Goal: Task Accomplishment & Management: Manage account settings

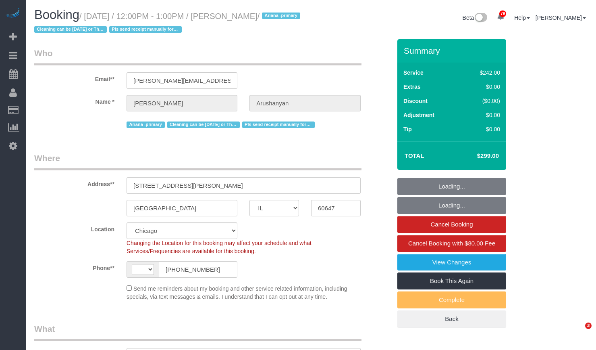
select select "IL"
select select "string:fspay-c613ac8d-bd02-4d00-acff-003807ce8702"
select select "number:1"
select select "number:58"
select select "number:139"
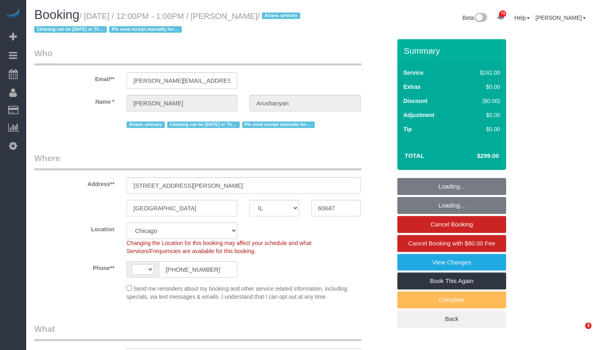
select select "number:108"
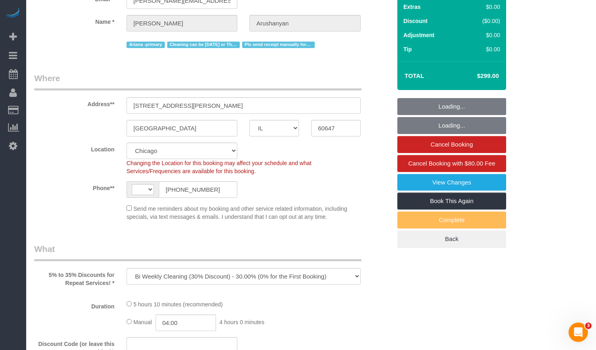
select select "object:811"
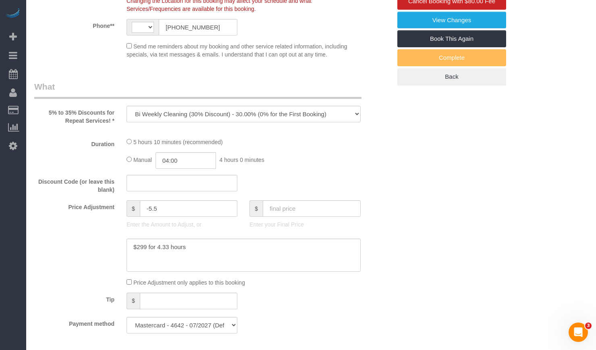
select select "string:[GEOGRAPHIC_DATA]"
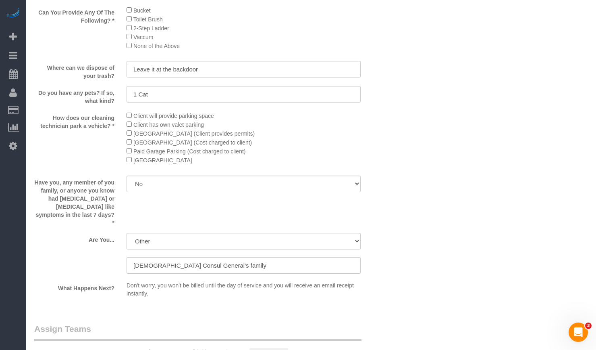
select select "512"
select select "4"
select select "1"
select select "5"
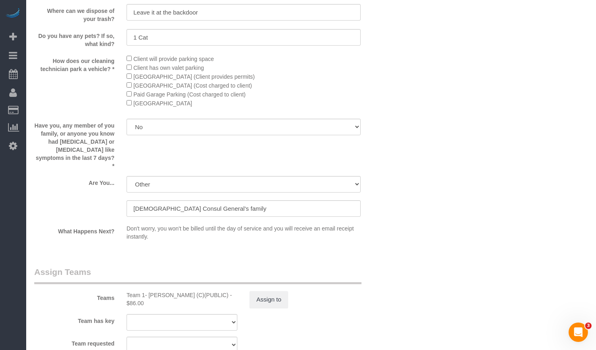
select select "4"
select select "1"
select select "5"
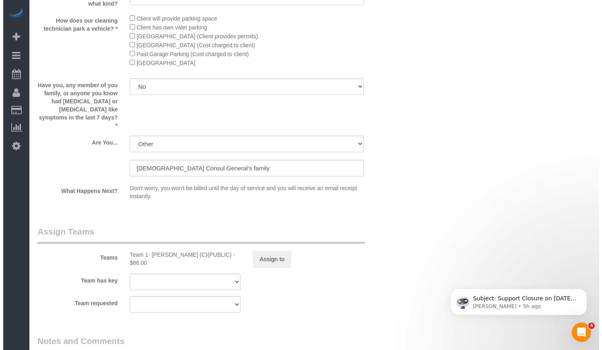
scroll to position [1354, 0]
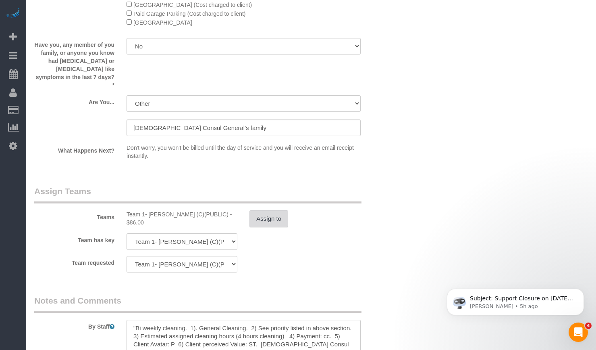
click at [270, 212] on button "Assign to" at bounding box center [269, 218] width 39 height 17
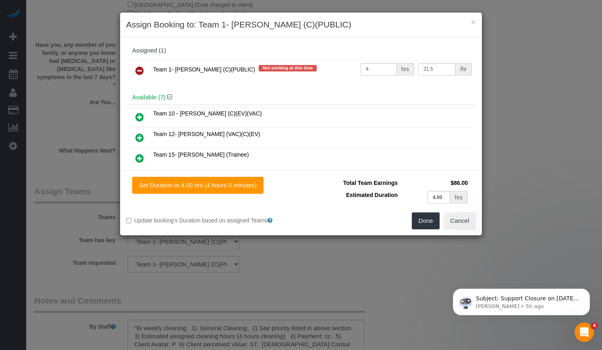
click at [139, 74] on icon at bounding box center [139, 71] width 8 height 10
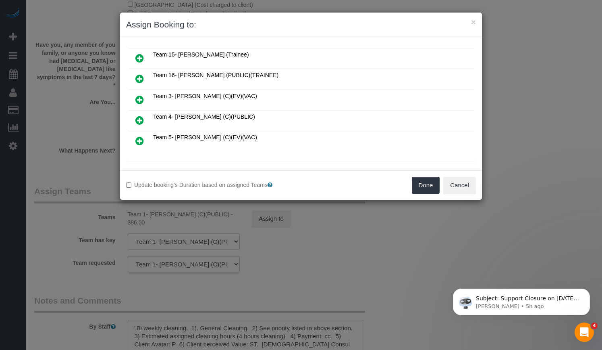
scroll to position [121, 0]
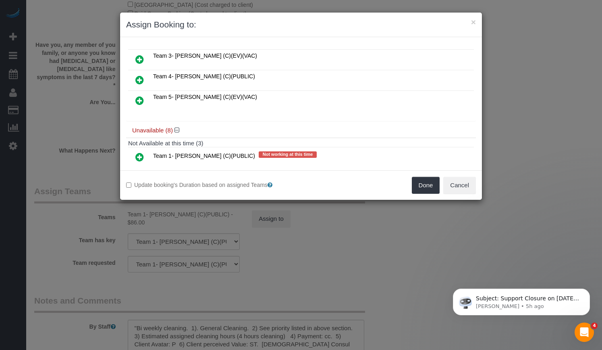
click at [139, 79] on icon at bounding box center [139, 80] width 8 height 10
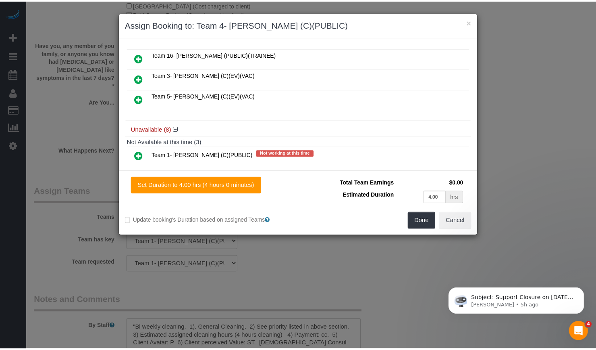
scroll to position [140, 0]
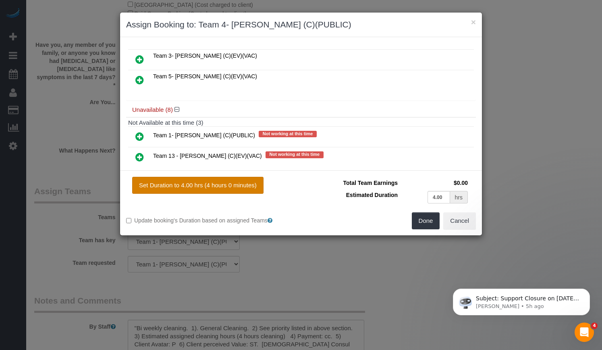
click at [207, 189] on button "Set Duration to 4.00 hrs (4 hours 0 minutes)" at bounding box center [197, 185] width 131 height 17
type input "4.00"
click at [420, 223] on button "Done" at bounding box center [426, 220] width 28 height 17
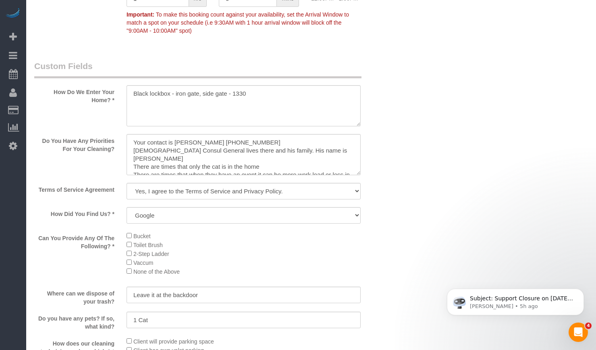
scroll to position [911, 0]
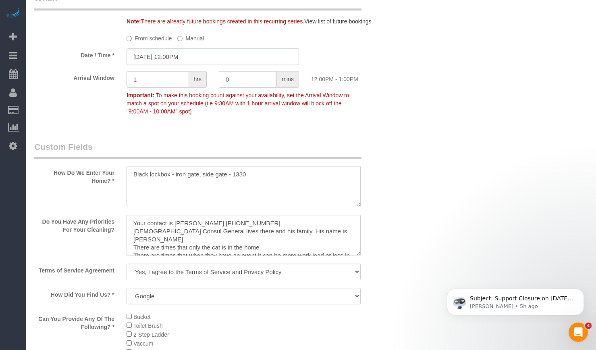
click at [186, 54] on input "[DATE] 12:00PM" at bounding box center [213, 56] width 173 height 17
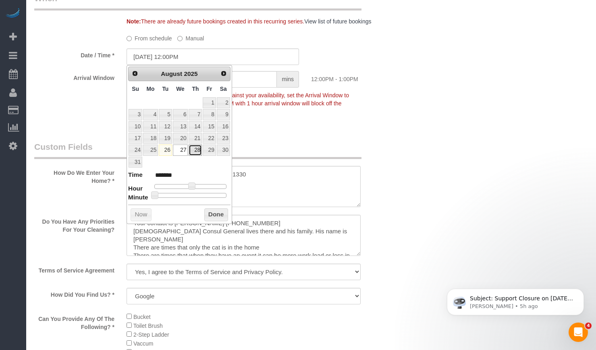
click at [201, 149] on link "28" at bounding box center [195, 149] width 13 height 11
type input "[DATE] 11:00AM"
type input "*******"
type input "[DATE] 10:00AM"
type input "*******"
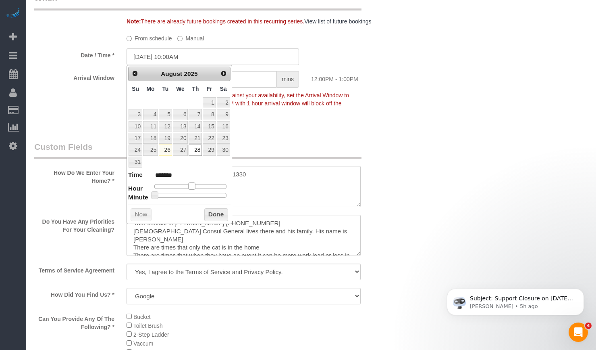
type input "[DATE] 9:00AM"
type input "******"
type input "[DATE] 8:00AM"
type input "******"
type input "[DATE] 7:00AM"
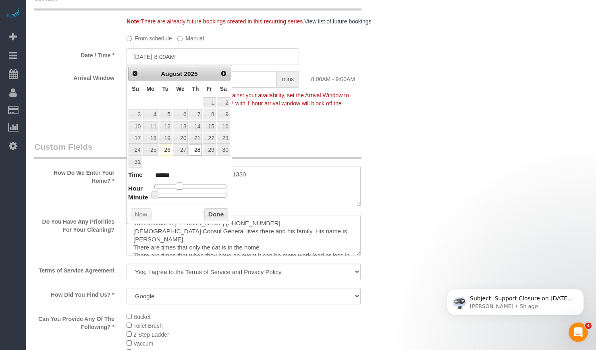
type input "******"
type input "[DATE] 6:00AM"
type input "******"
type input "[DATE] 7:00AM"
type input "******"
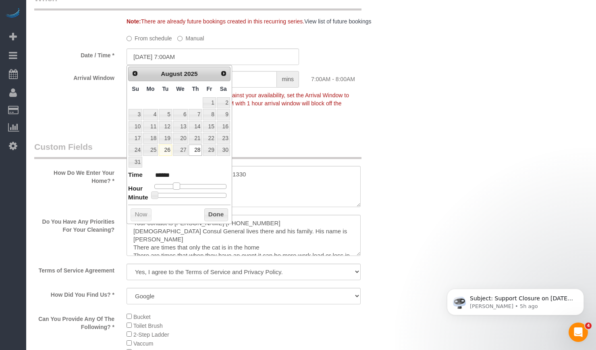
type input "[DATE] 8:00AM"
type input "******"
type input "[DATE] 9:00AM"
type input "******"
type input "[DATE] 10:00AM"
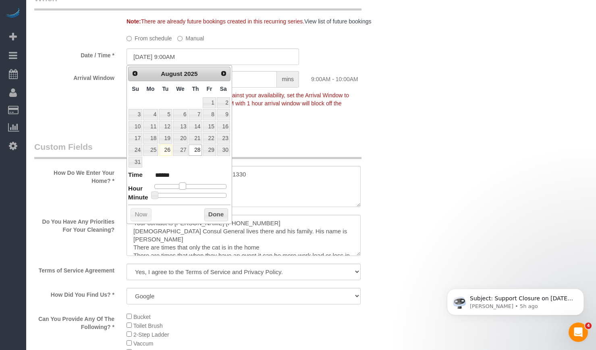
type input "*******"
type input "[DATE] 9:00AM"
type input "******"
type input "[DATE] 8:00AM"
type input "******"
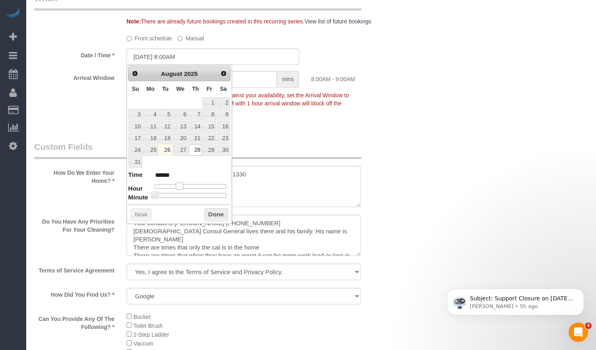
drag, startPoint x: 191, startPoint y: 187, endPoint x: 181, endPoint y: 186, distance: 10.9
click at [181, 186] on span at bounding box center [179, 185] width 7 height 7
type input "[DATE] 9:00AM"
type input "******"
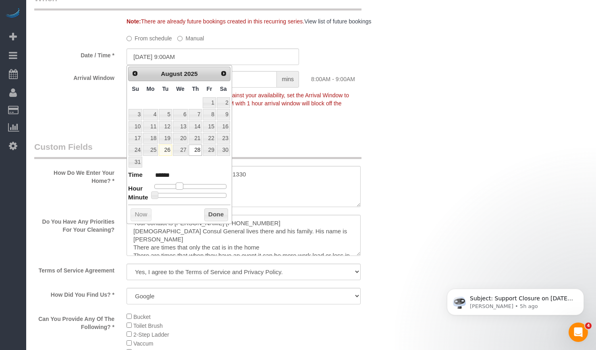
type input "[DATE] 10:00AM"
type input "*******"
type input "[DATE] 11:00AM"
type input "*******"
type input "[DATE] 12:00PM"
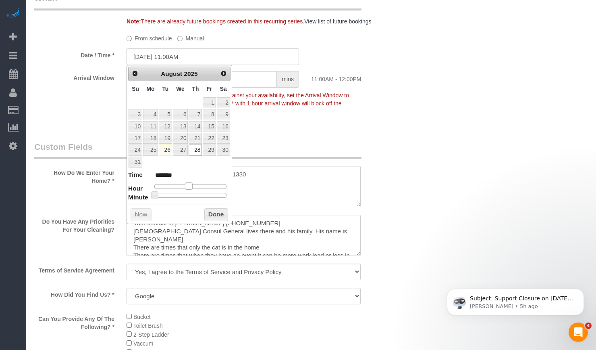
type input "*******"
type input "[DATE] 1:00PM"
type input "******"
drag, startPoint x: 179, startPoint y: 185, endPoint x: 196, endPoint y: 185, distance: 16.1
click at [196, 185] on span at bounding box center [194, 185] width 7 height 7
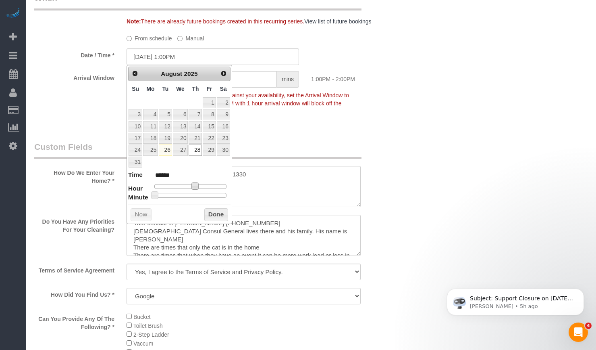
type input "[DATE] 12:00PM"
type input "*******"
type input "[DATE] 11:00AM"
type input "*******"
type input "[DATE] 10:00AM"
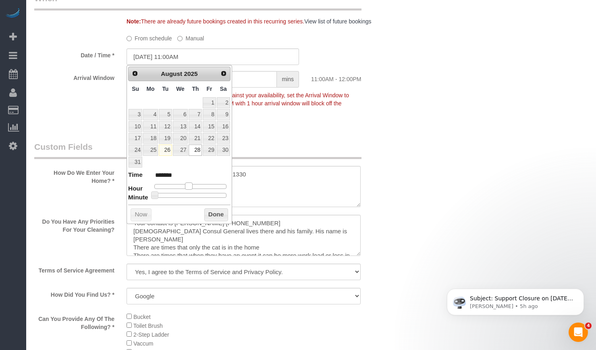
type input "*******"
type input "[DATE] 9:00AM"
type input "******"
type input "[DATE] 8:00AM"
type input "******"
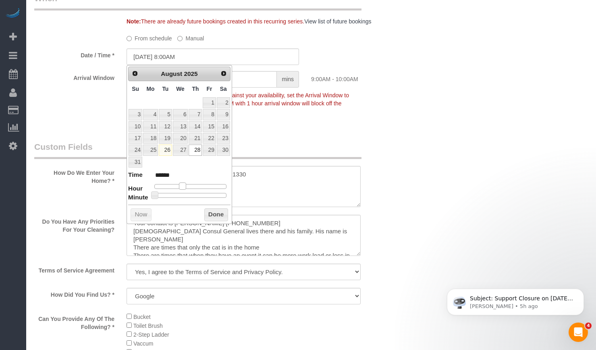
type input "[DATE] 7:00AM"
type input "******"
type input "[DATE] 8:00AM"
type input "******"
drag, startPoint x: 191, startPoint y: 186, endPoint x: 175, endPoint y: 190, distance: 17.0
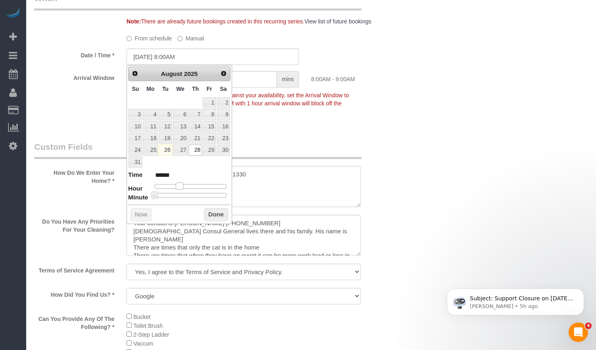
click at [175, 190] on dl "Time ****** Hour Minute Second Millisecond Microsecond Time Zone ***** ***** **…" at bounding box center [179, 184] width 102 height 28
click at [196, 152] on link "28" at bounding box center [195, 149] width 13 height 11
click at [212, 218] on button "Done" at bounding box center [216, 214] width 24 height 13
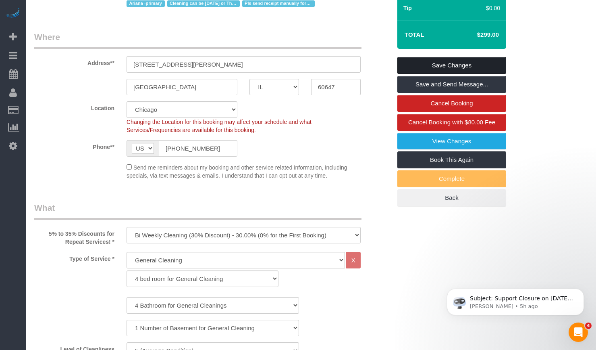
scroll to position [0, 0]
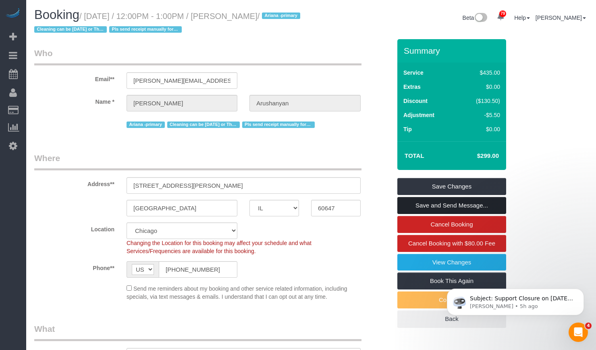
click at [460, 207] on link "Save and Send Message..." at bounding box center [451, 205] width 109 height 17
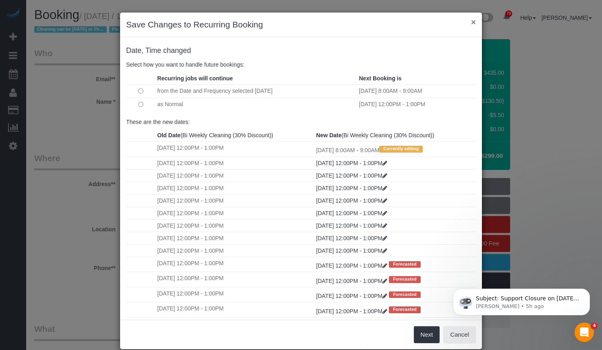
click at [471, 20] on button "×" at bounding box center [473, 22] width 5 height 8
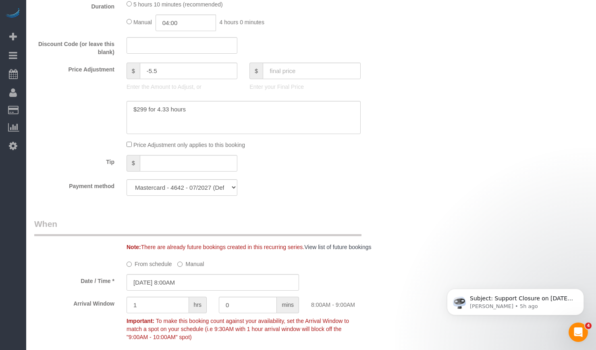
scroll to position [766, 0]
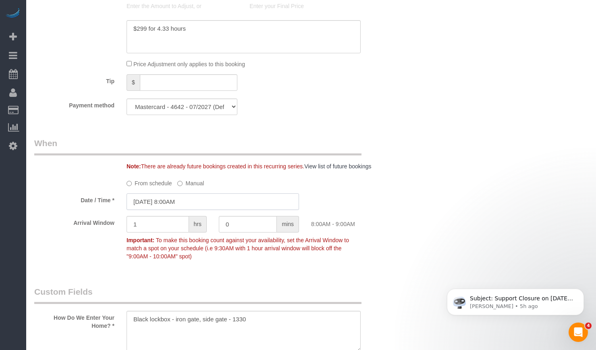
click at [183, 200] on input "[DATE] 8:00AM" at bounding box center [213, 201] width 173 height 17
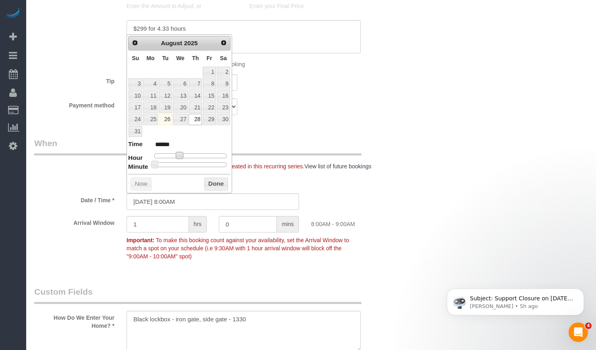
type input "[DATE] 9:00AM"
type input "******"
click at [183, 155] on span at bounding box center [182, 155] width 7 height 7
click at [212, 183] on button "Done" at bounding box center [216, 183] width 24 height 13
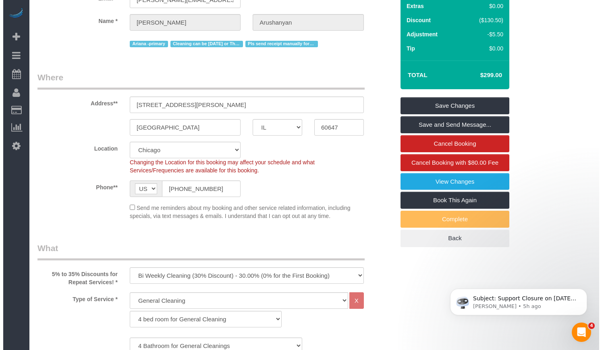
scroll to position [0, 0]
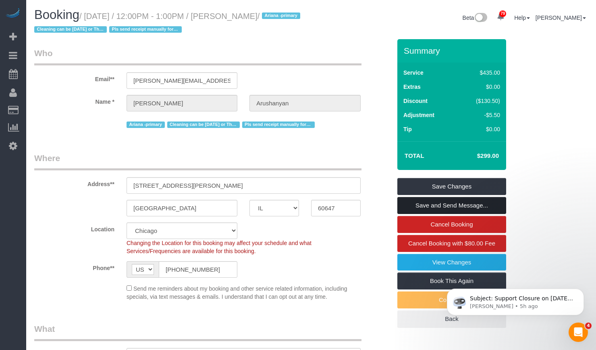
click at [467, 204] on link "Save and Send Message..." at bounding box center [451, 205] width 109 height 17
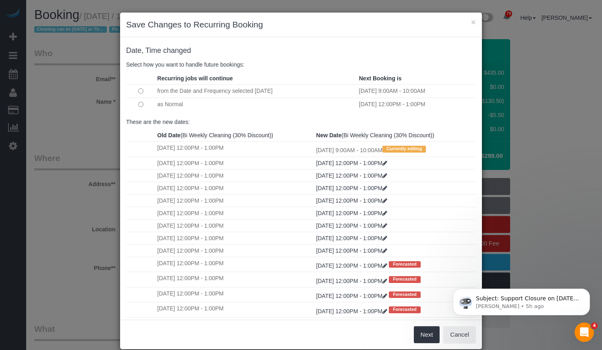
click at [377, 104] on td "[DATE] 12:00PM - 1:00PM" at bounding box center [416, 104] width 119 height 13
click at [422, 337] on button "Next" at bounding box center [427, 334] width 26 height 17
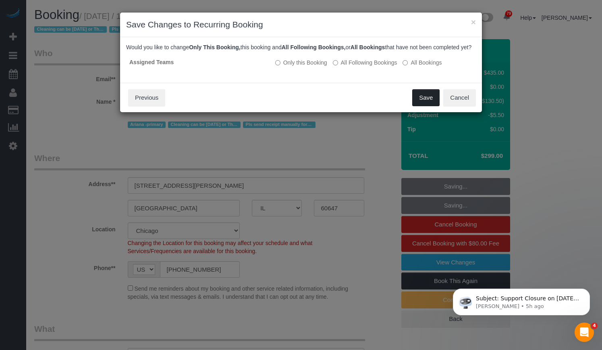
click at [428, 103] on button "Save" at bounding box center [425, 97] width 27 height 17
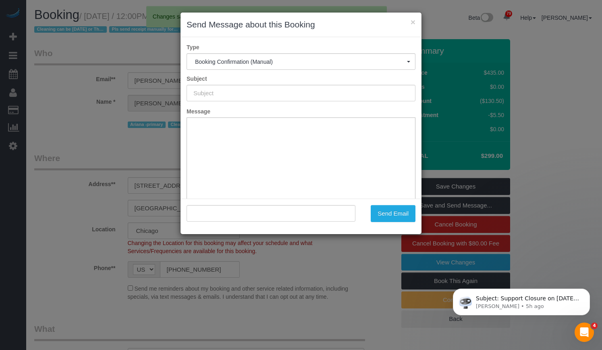
type input "Your Booking With Fresh Tech Maid, Confirmed!"
type input ""[PERSON_NAME]" <[PERSON_NAME][EMAIL_ADDRESS][DOMAIN_NAME]>"
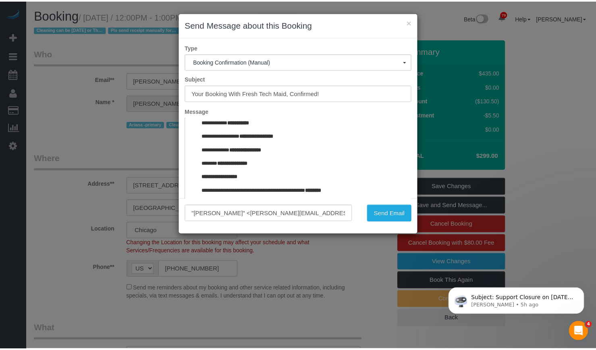
scroll to position [860, 0]
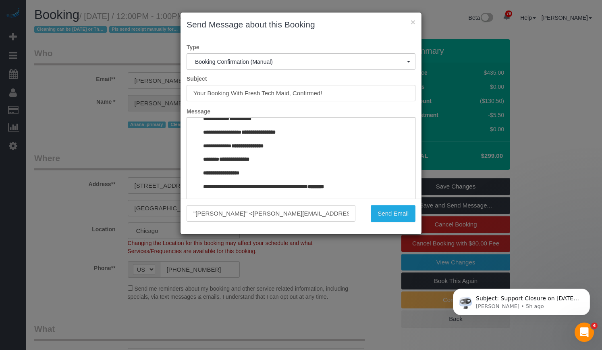
drag, startPoint x: 406, startPoint y: 131, endPoint x: 582, endPoint y: 335, distance: 269.5
click at [395, 217] on button "Send Email" at bounding box center [393, 213] width 45 height 17
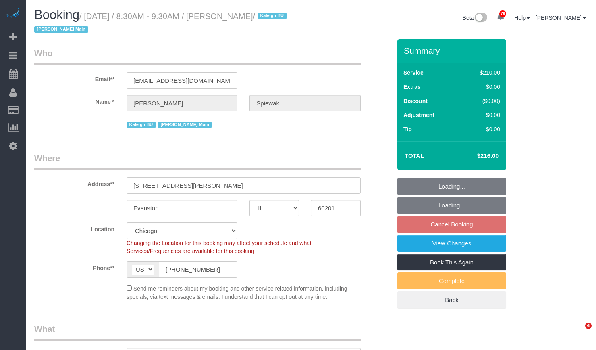
select select "IL"
select select "512"
select select "3"
select select "4"
select select "number:1"
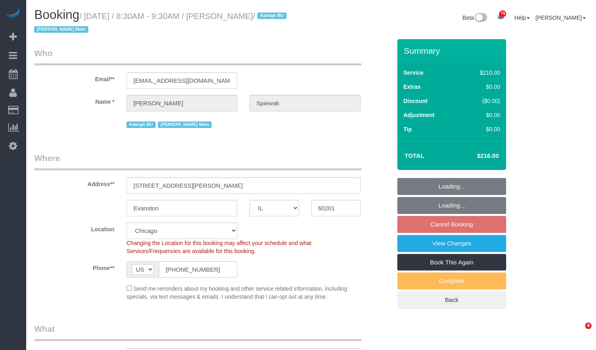
select select "number:58"
select select "number:139"
select select "number:106"
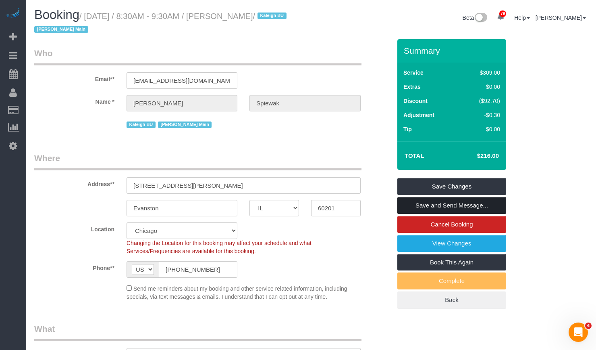
scroll to position [81, 0]
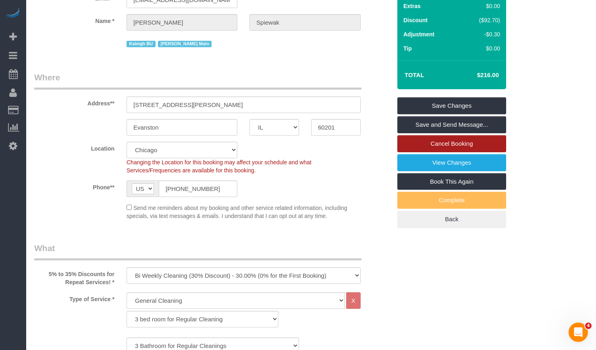
click at [479, 146] on link "Cancel Booking" at bounding box center [451, 143] width 109 height 17
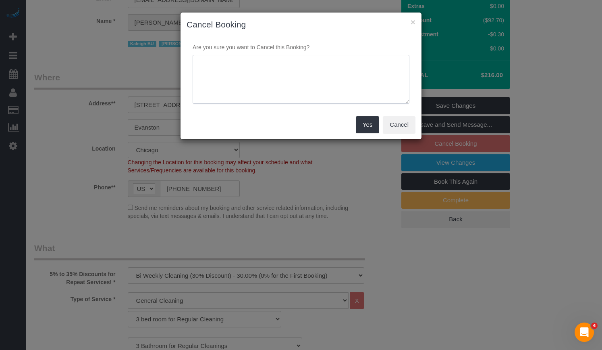
click at [249, 91] on textarea at bounding box center [301, 79] width 217 height 49
paste textarea "Client mainly wanted Kaleigh as main tech, (6/23). Jamaica sugested TUE PM but …"
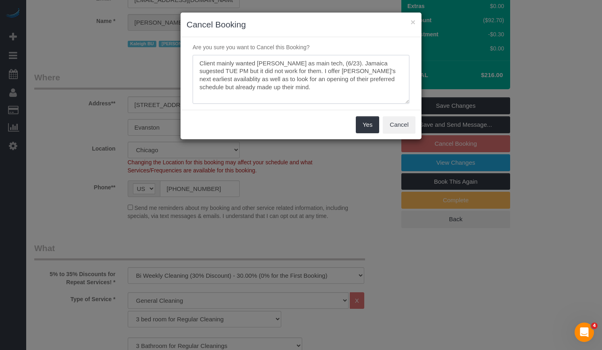
click at [201, 66] on textarea at bounding box center [301, 79] width 217 height 49
click at [277, 70] on textarea at bounding box center [301, 79] width 217 height 49
click at [324, 77] on textarea at bounding box center [301, 79] width 217 height 49
click at [277, 72] on textarea at bounding box center [301, 79] width 217 height 49
click at [341, 64] on textarea at bounding box center [301, 79] width 217 height 49
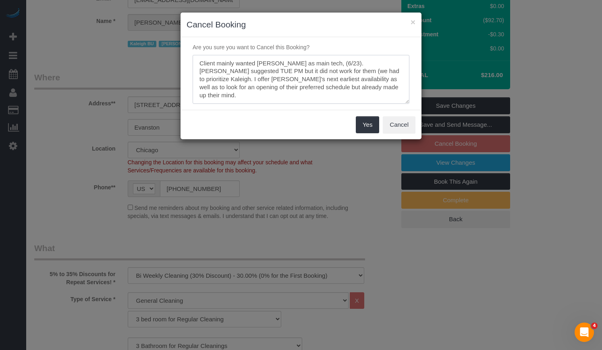
drag, startPoint x: 355, startPoint y: 71, endPoint x: 282, endPoint y: 73, distance: 73.0
click at [282, 73] on textarea at bounding box center [301, 79] width 217 height 49
click at [327, 79] on textarea at bounding box center [301, 79] width 217 height 49
click at [334, 63] on textarea at bounding box center [301, 79] width 217 height 49
drag, startPoint x: 341, startPoint y: 72, endPoint x: 345, endPoint y: 72, distance: 4.5
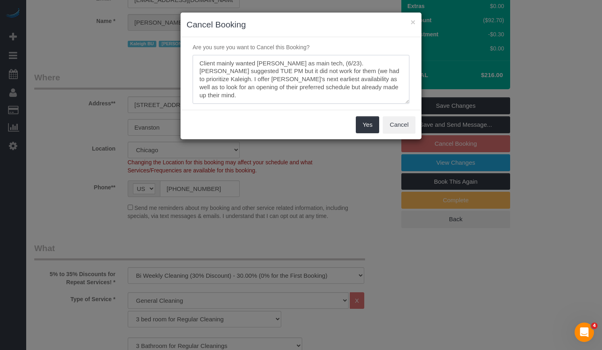
click at [342, 72] on textarea at bounding box center [301, 79] width 217 height 49
drag, startPoint x: 352, startPoint y: 71, endPoint x: 353, endPoint y: 75, distance: 4.5
click at [353, 75] on textarea at bounding box center [301, 79] width 217 height 49
drag, startPoint x: 372, startPoint y: 89, endPoint x: 98, endPoint y: 45, distance: 277.2
click at [98, 45] on div "× Cancel Booking Are you sure you want to Cancel this Booking? Yes Cancel" at bounding box center [301, 175] width 602 height 350
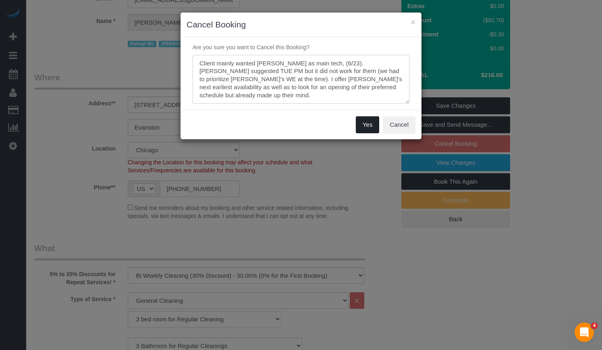
type textarea "Client mainly wanted Kaleigh as main tech, (6/23). Jamaica suggested TUE PM but…"
click at [368, 128] on button "Yes" at bounding box center [367, 124] width 23 height 17
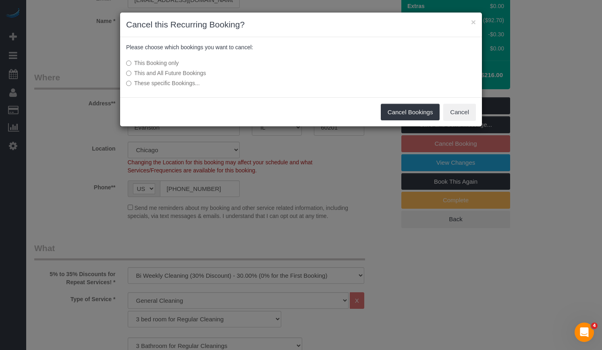
click at [187, 73] on label "This and All Future Bookings" at bounding box center [240, 73] width 229 height 8
click at [399, 110] on button "Cancel Bookings" at bounding box center [410, 112] width 59 height 17
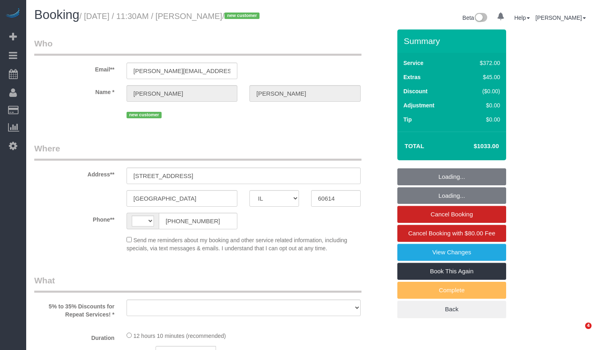
select select "IL"
select select "number:1"
select select "number:58"
select select "number:138"
select select "number:104"
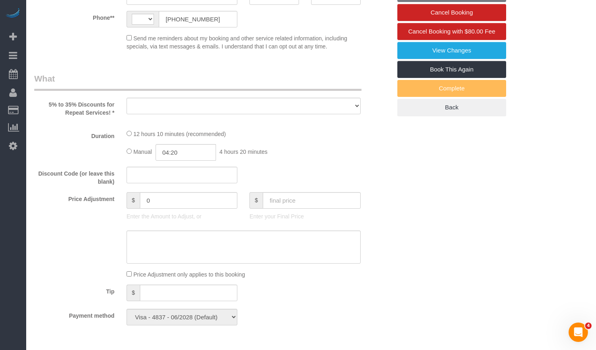
select select "string:[GEOGRAPHIC_DATA]"
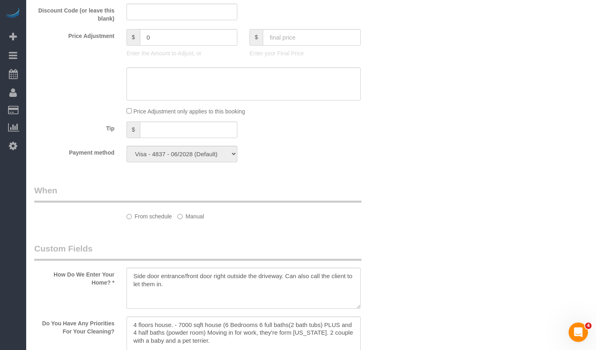
select select "object:1049"
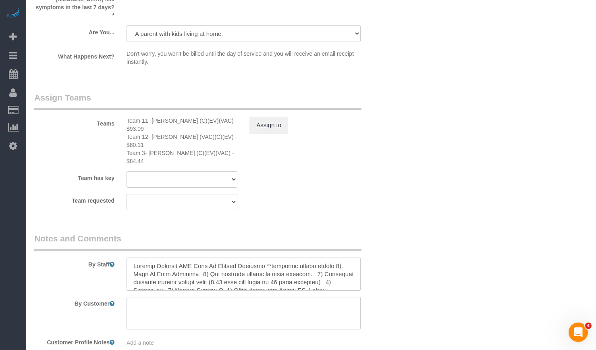
select select "514"
select select "6"
select select "1"
select select "10"
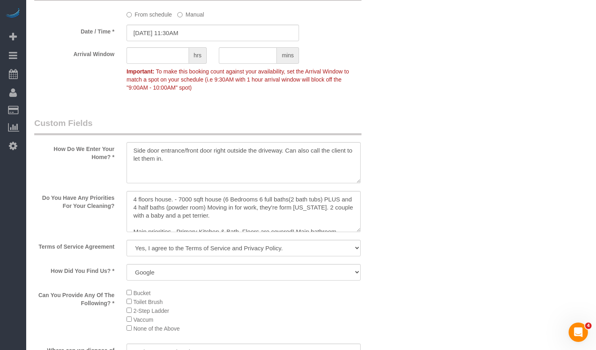
scroll to position [1058, 0]
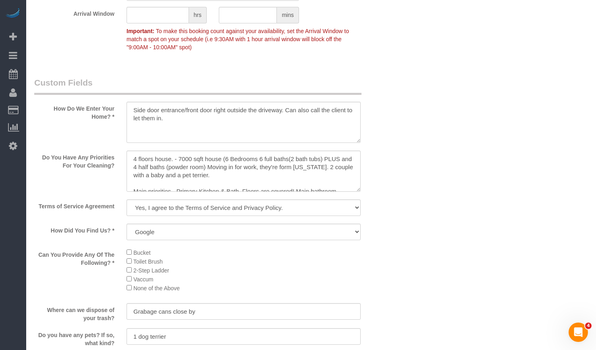
select select "object:1349"
select select "6"
select select "1"
select select "10"
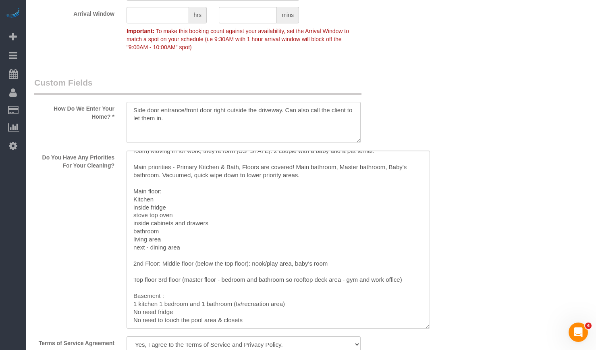
drag, startPoint x: 359, startPoint y: 191, endPoint x: 410, endPoint y: 315, distance: 134.5
click at [419, 320] on textarea at bounding box center [279, 239] width 304 height 178
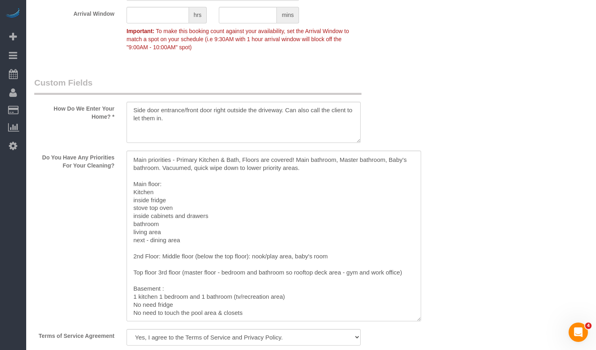
scroll to position [0, 0]
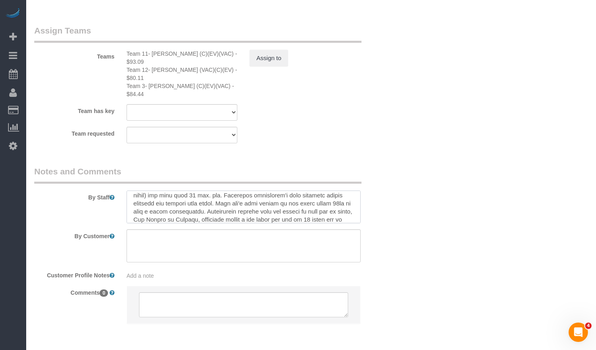
scroll to position [112, 0]
